Goal: Task Accomplishment & Management: Use online tool/utility

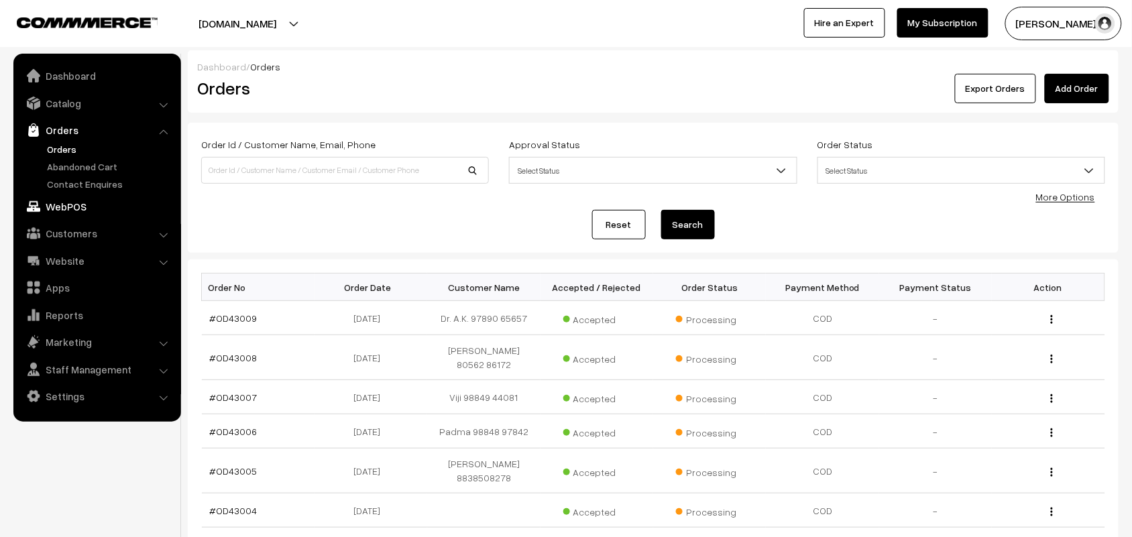
click at [74, 205] on link "WebPOS" at bounding box center [97, 206] width 160 height 24
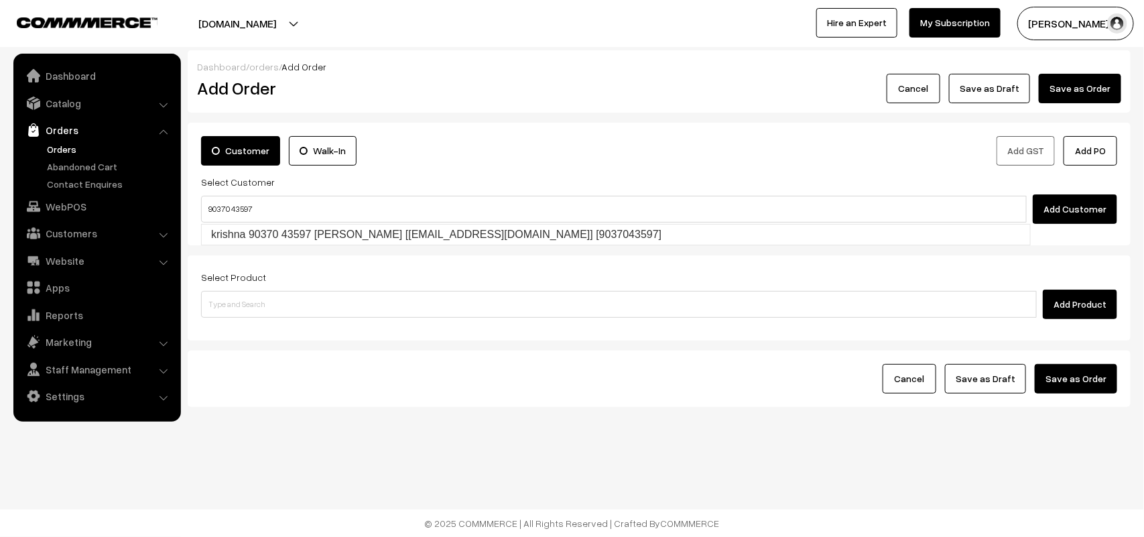
click at [233, 219] on input "90370 43597" at bounding box center [614, 209] width 826 height 27
click at [237, 232] on link "krishna 90370 43597 [PERSON_NAME] [[EMAIL_ADDRESS][DOMAIN_NAME]] [9037043597]" at bounding box center [616, 235] width 829 height 20
type input "90370 43597"
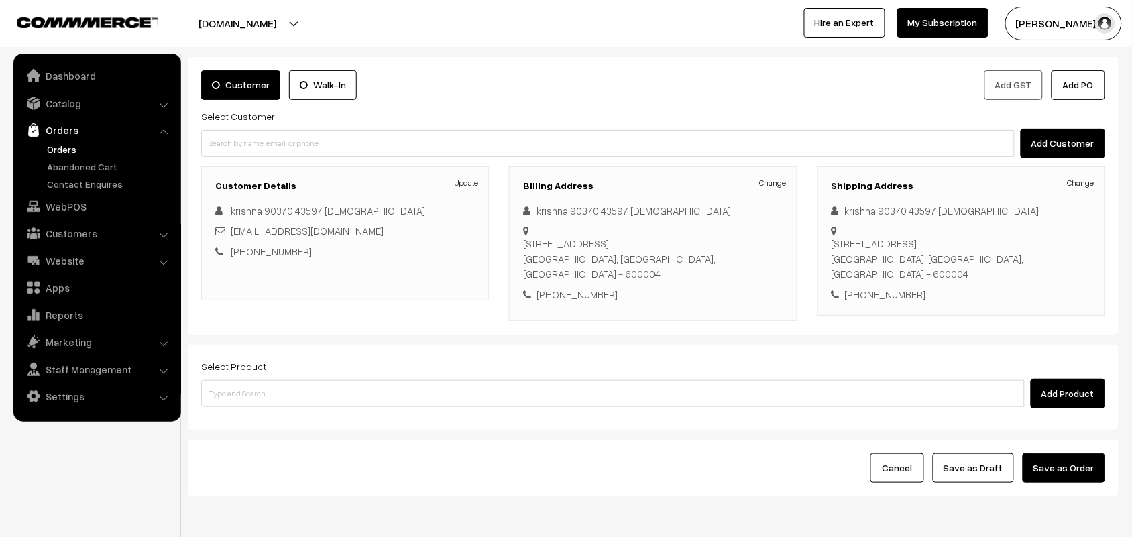
scroll to position [125, 0]
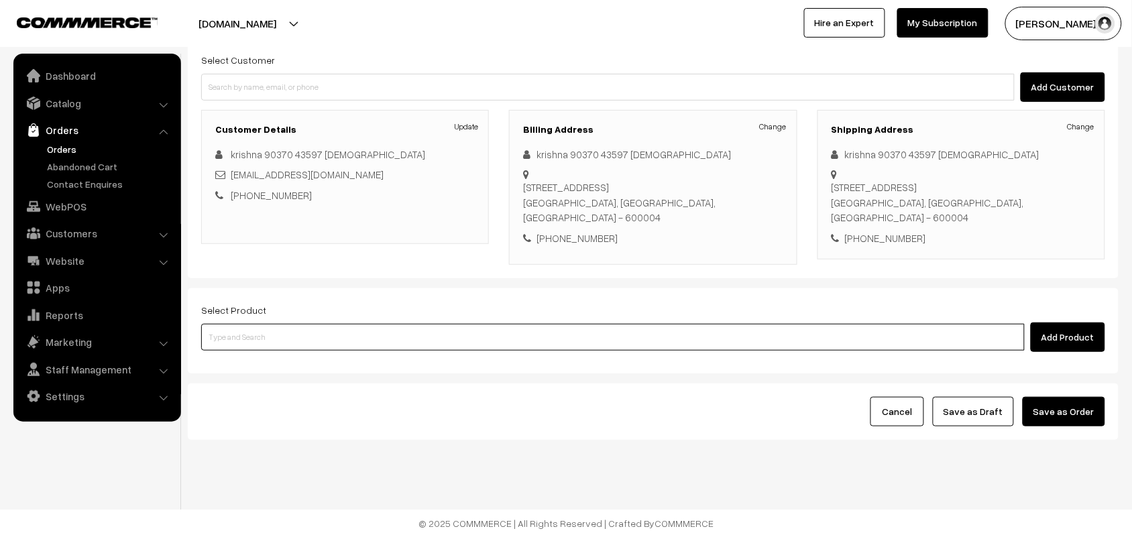
click at [238, 341] on input at bounding box center [612, 337] width 823 height 27
type input "26th with"
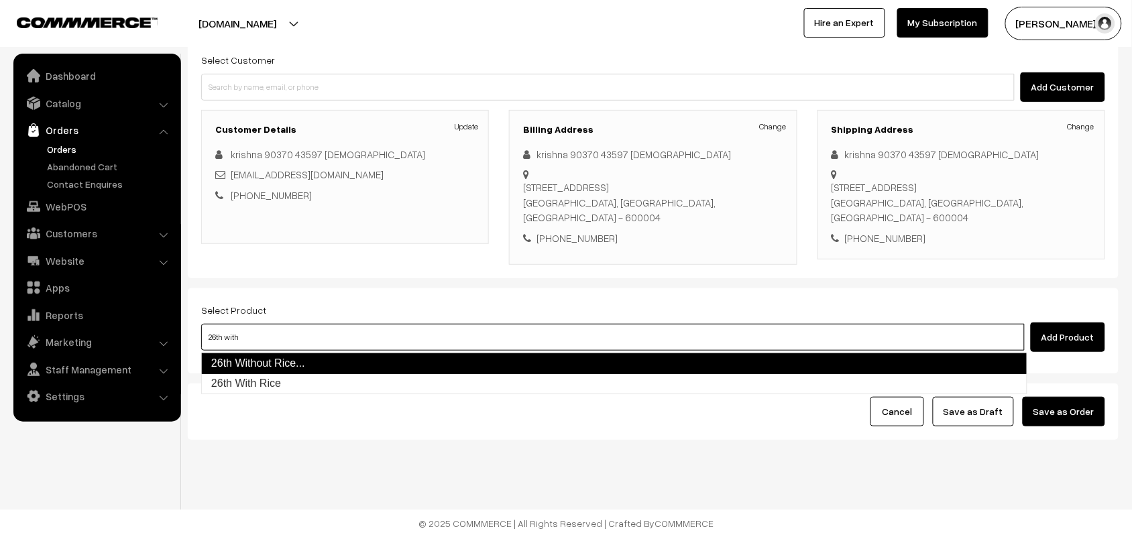
click at [243, 367] on link "26th Without Rice..." at bounding box center [614, 363] width 826 height 21
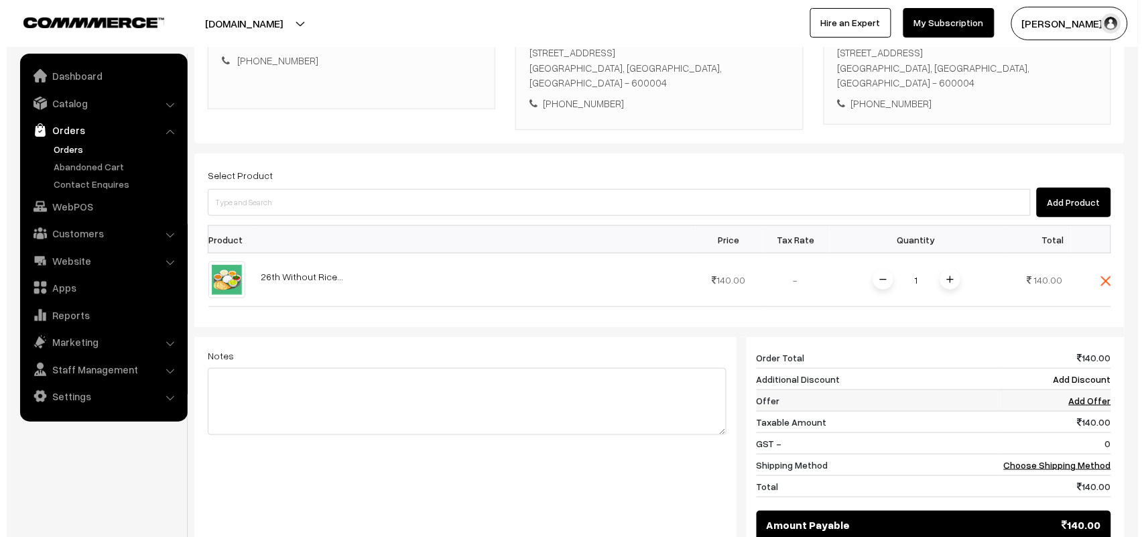
scroll to position [424, 0]
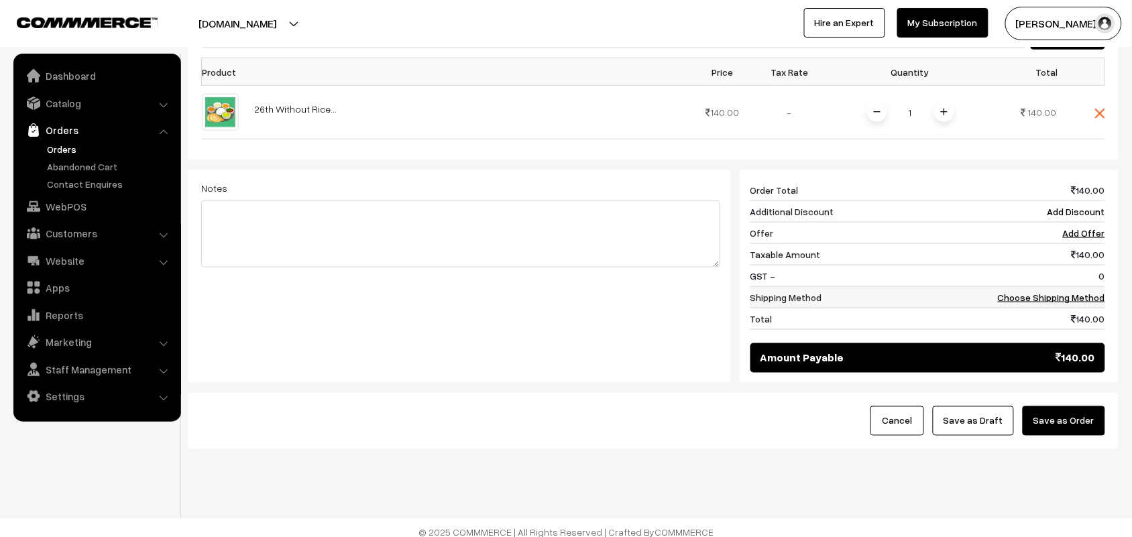
click at [1056, 295] on link "Choose Shipping Method" at bounding box center [1050, 297] width 107 height 11
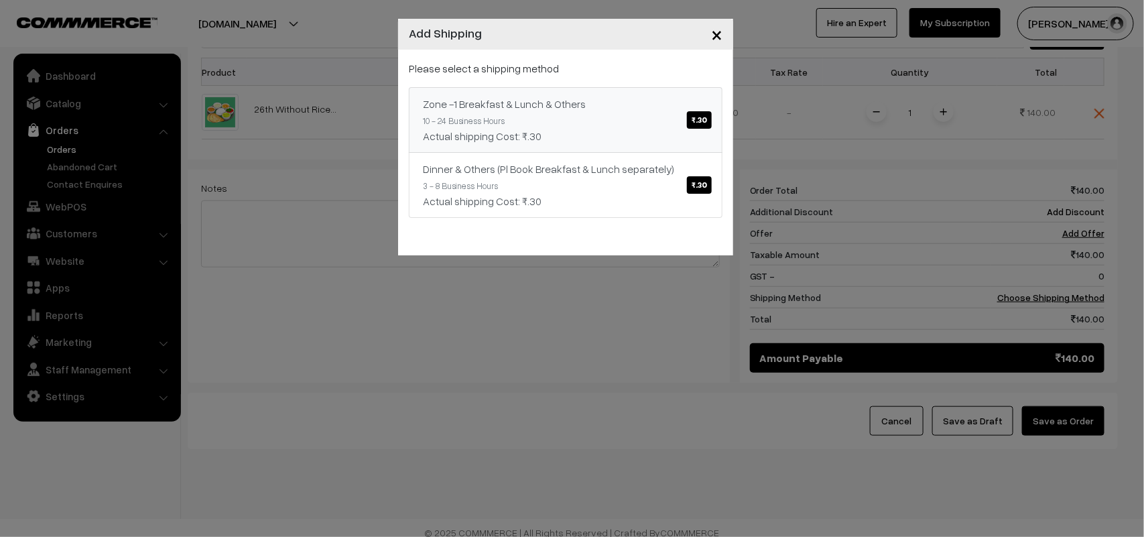
click at [652, 126] on link "Zone -1 Breakfast & Lunch & Others ₹.30 10 - 24 Business Hours Actual shipping …" at bounding box center [566, 120] width 314 height 66
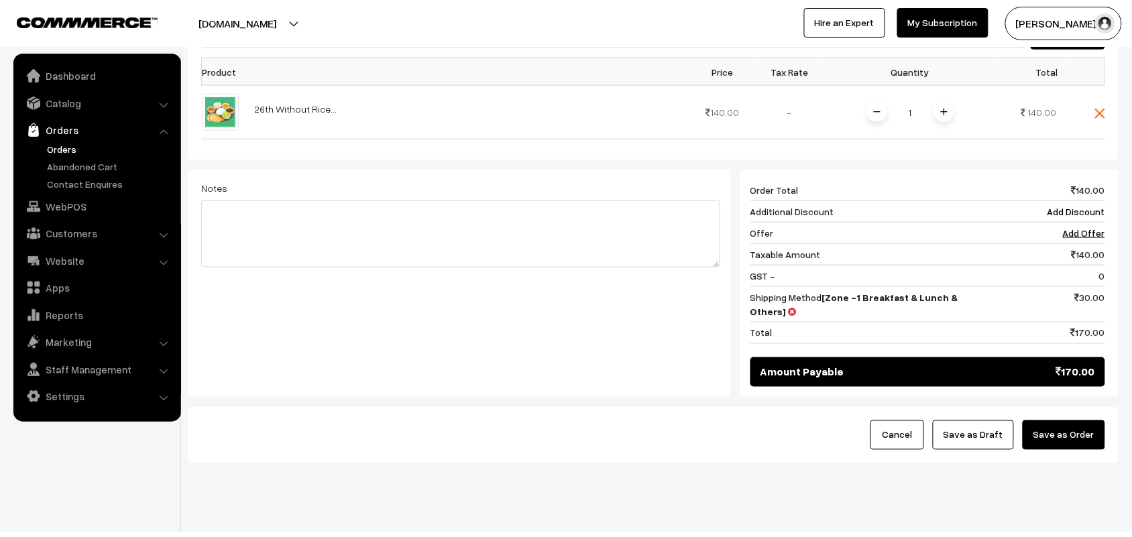
click at [1051, 426] on button "Save as Order" at bounding box center [1063, 434] width 82 height 29
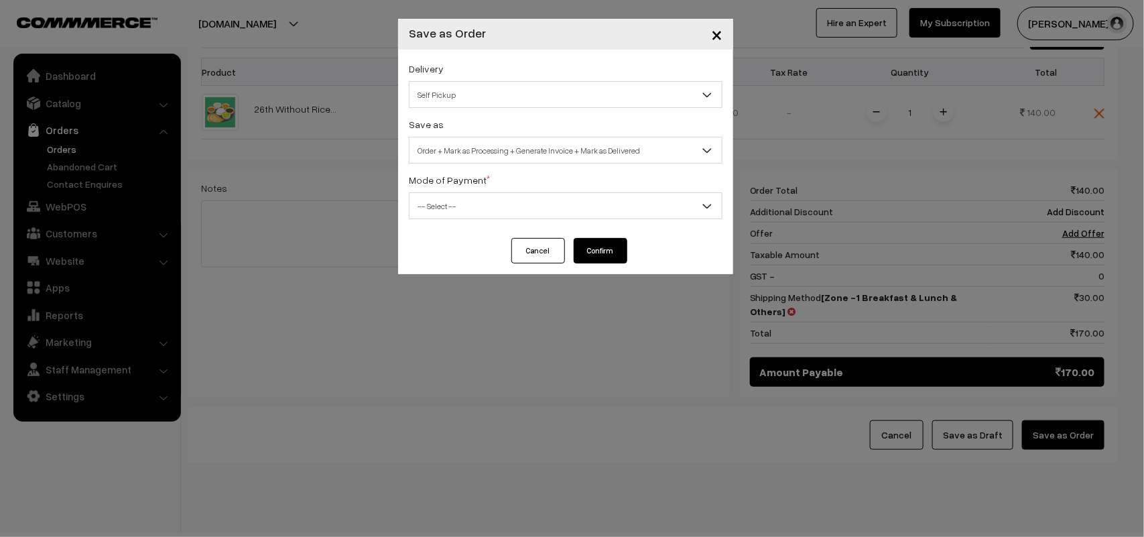
click at [515, 135] on div "Save as Order Order + Mark as Processing Order + Mark as Processing + Generate …" at bounding box center [566, 140] width 314 height 48
click at [483, 95] on span "Self Pickup" at bounding box center [566, 94] width 312 height 23
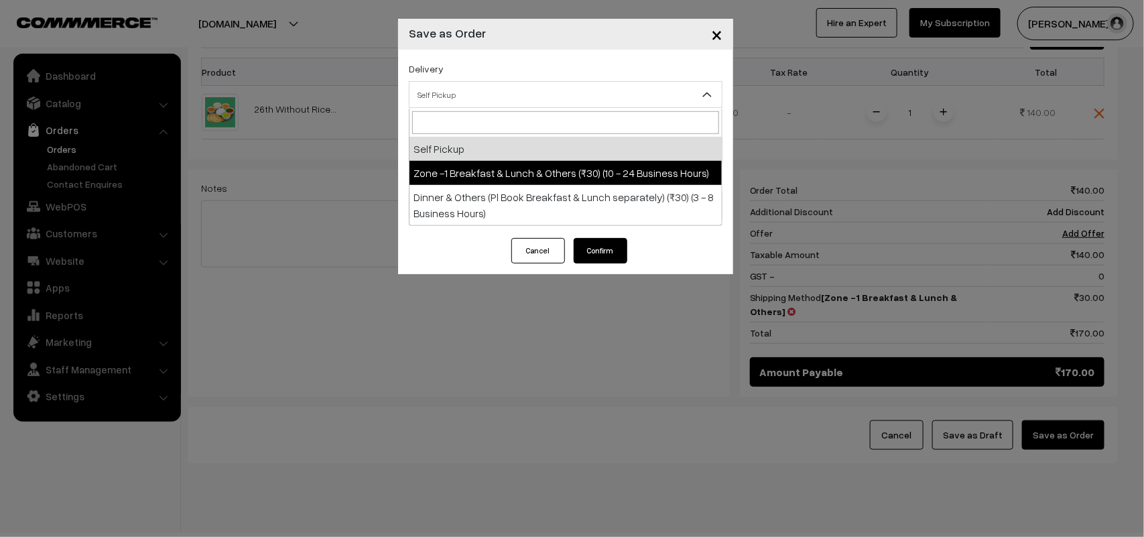
select select "ZON1"
select select "3"
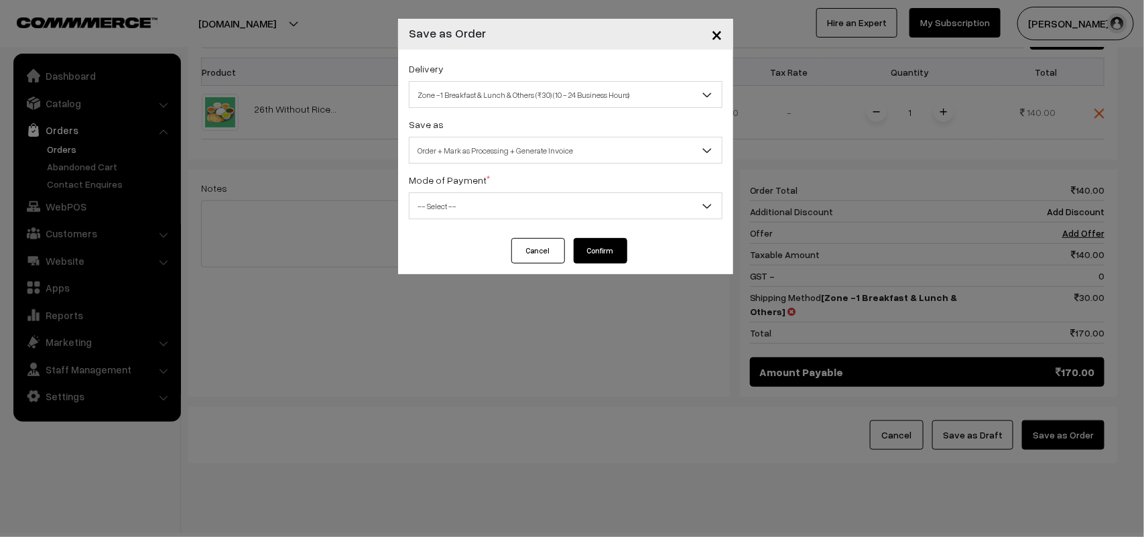
click at [522, 151] on span "Order + Mark as Processing + Generate Invoice" at bounding box center [566, 150] width 312 height 23
click at [443, 198] on span "-- Select --" at bounding box center [566, 205] width 312 height 23
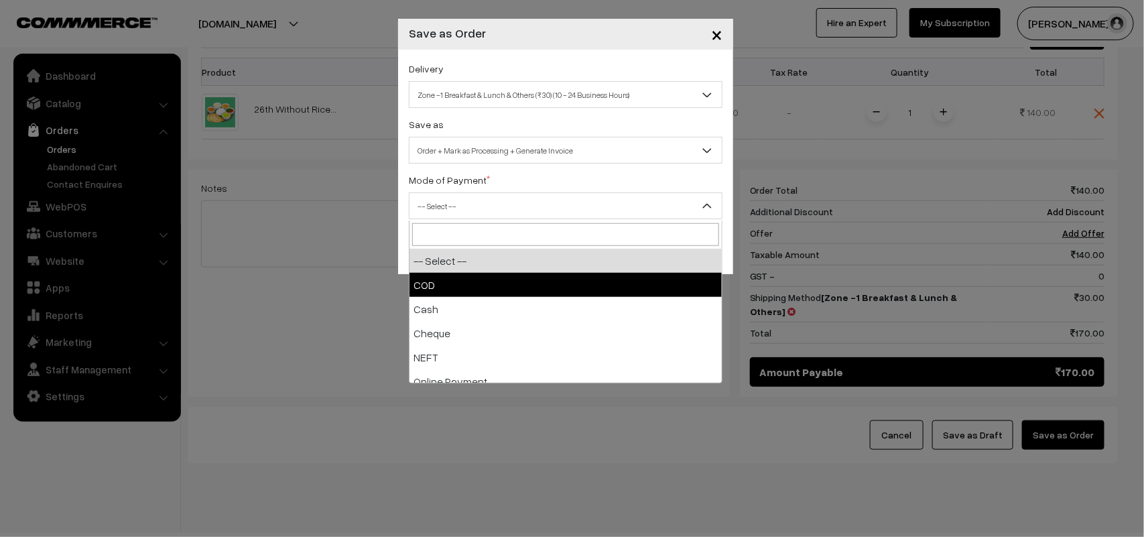
select select "1"
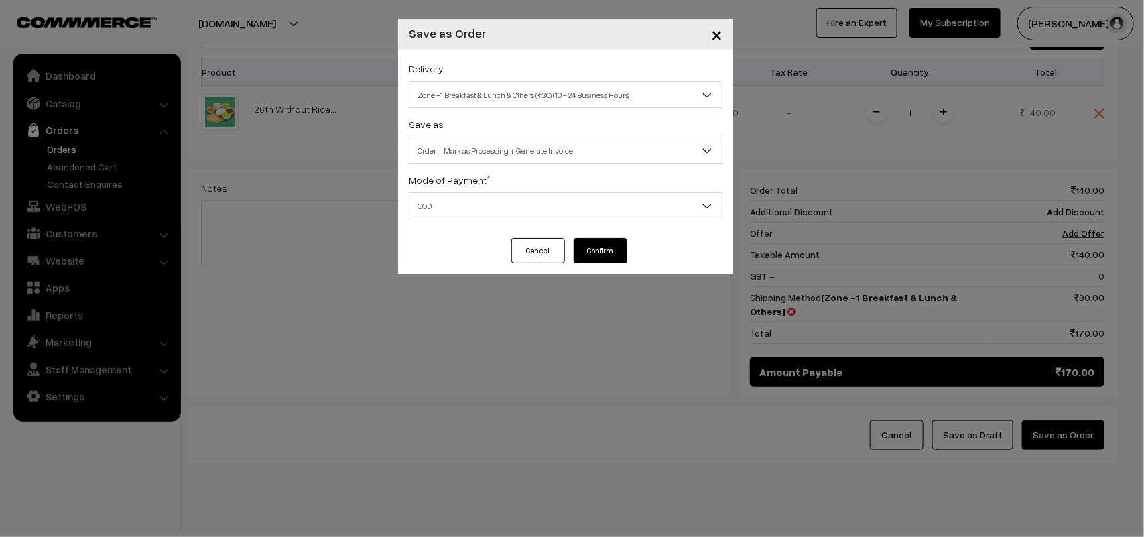
click at [593, 233] on div "Delivery Self Pickup Zone -1 Breakfast & Lunch & Others (₹30) (10 - 24 Business…" at bounding box center [565, 144] width 335 height 188
click at [597, 255] on button "Confirm" at bounding box center [601, 250] width 54 height 25
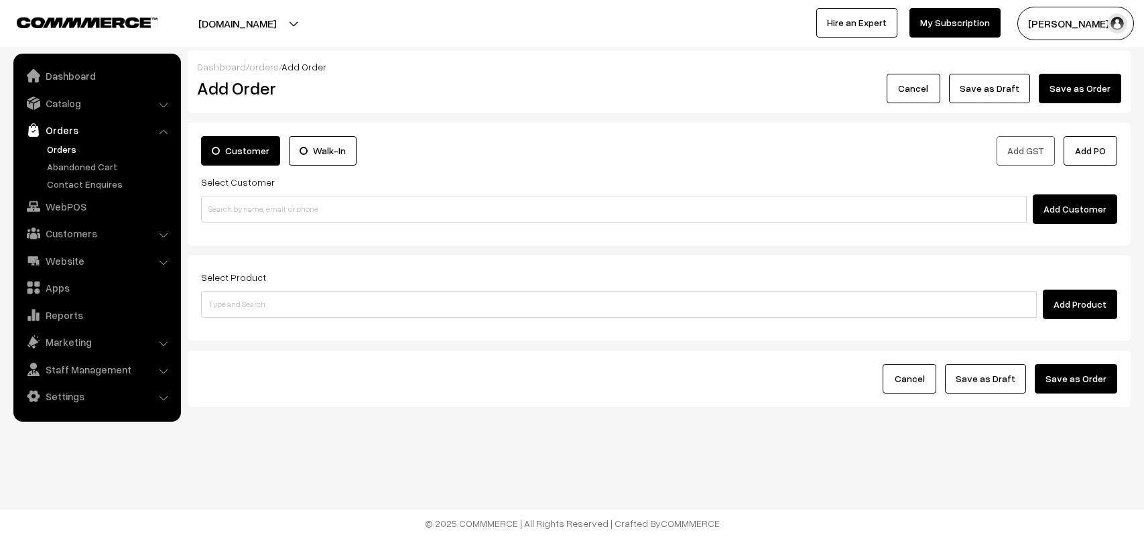
click at [67, 147] on link "Orders" at bounding box center [110, 149] width 133 height 14
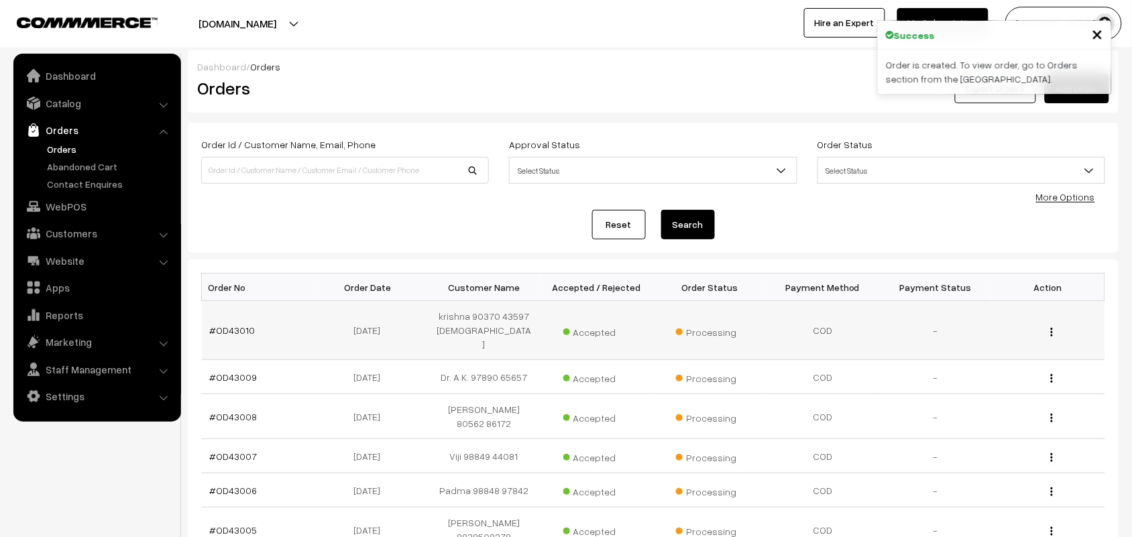
click at [253, 329] on td "#OD43010" at bounding box center [258, 330] width 113 height 59
click at [231, 324] on link "#OD43010" at bounding box center [233, 329] width 46 height 11
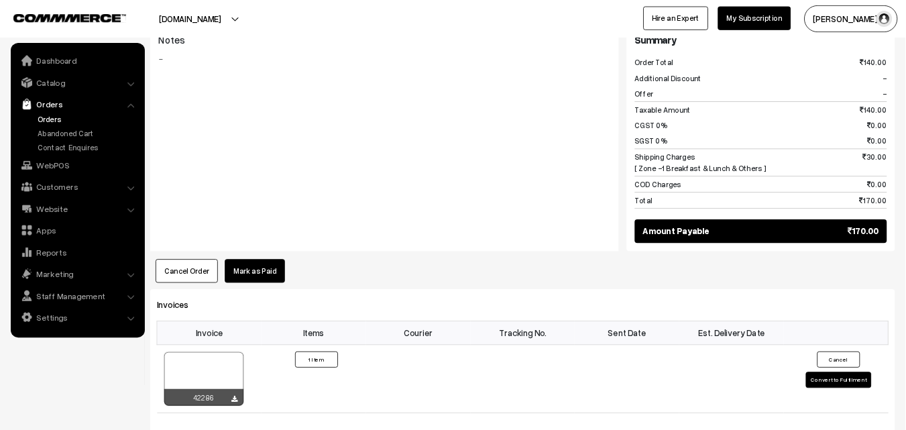
scroll to position [587, 0]
